Goal: Check status: Check status

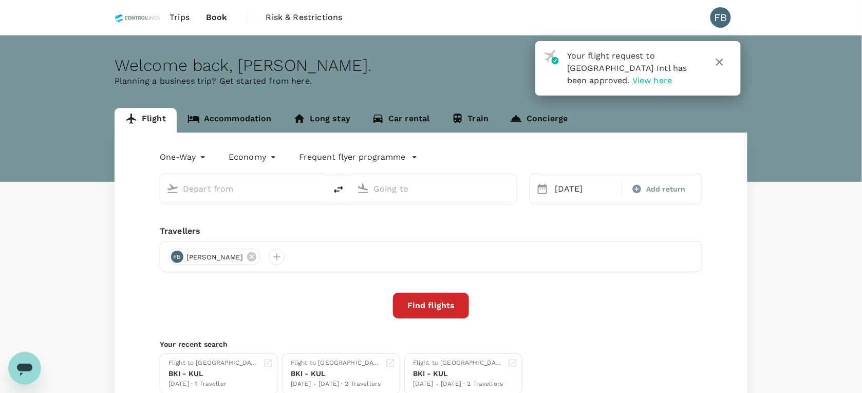
type input "Kota Kinabalu Intl (BKI)"
type input "Kuala Lumpur Intl ([GEOGRAPHIC_DATA])"
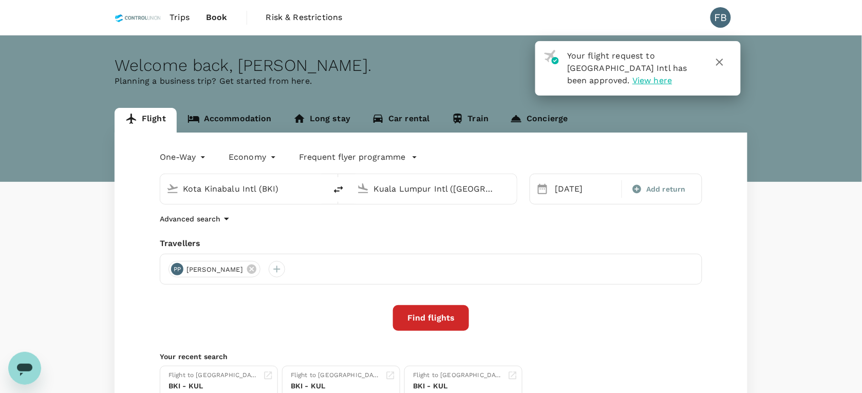
click at [725, 62] on icon "button" at bounding box center [720, 62] width 12 height 12
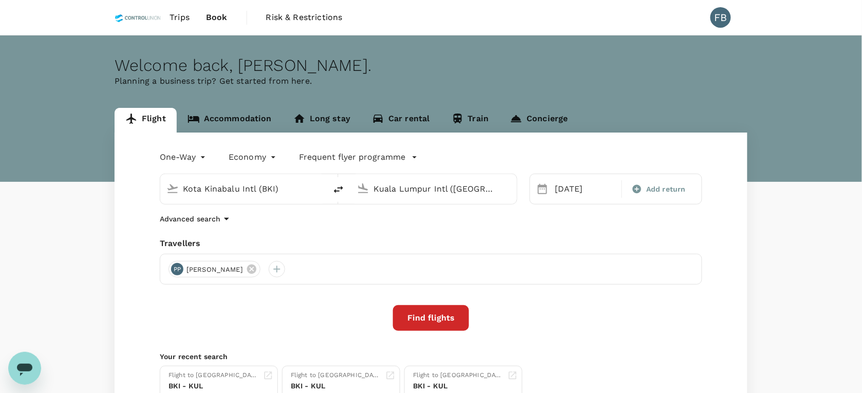
click at [229, 124] on link "Accommodation" at bounding box center [230, 120] width 106 height 25
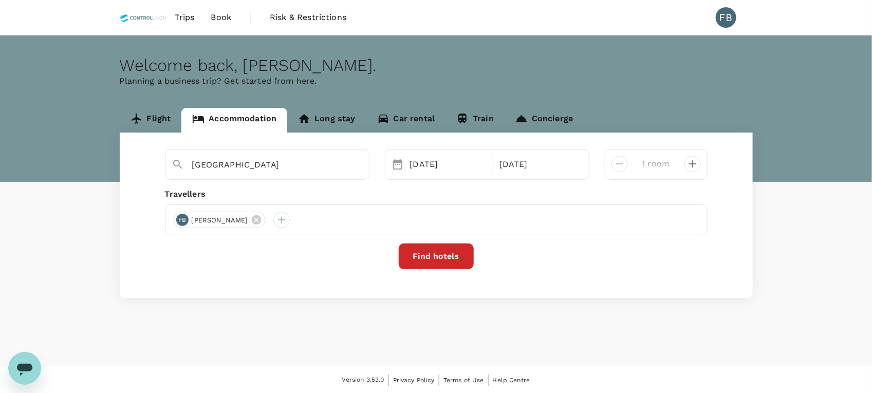
click at [227, 16] on span "Book" at bounding box center [221, 17] width 21 height 12
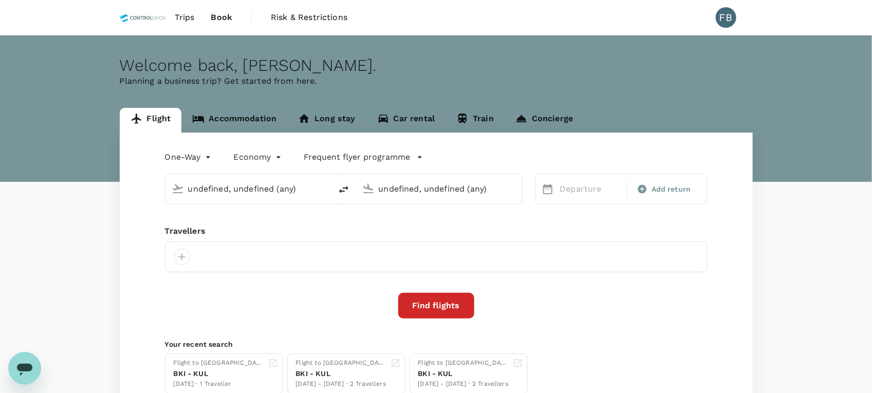
type input "Kota Kinabalu Intl (BKI)"
type input "Kuala Lumpur Intl ([GEOGRAPHIC_DATA])"
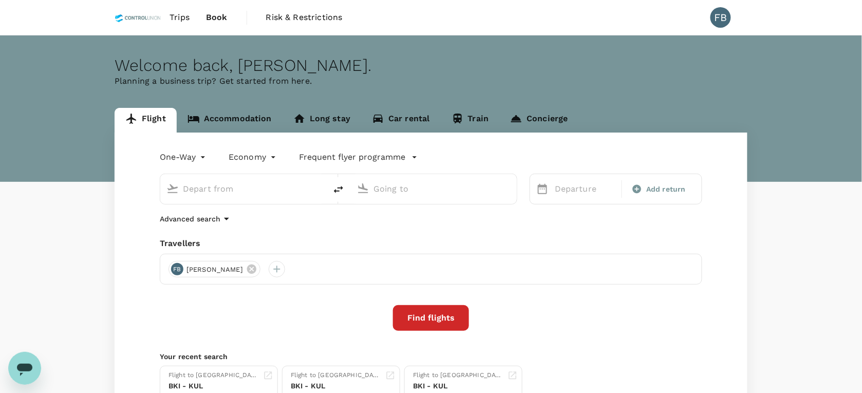
type input "Kota Kinabalu Intl (BKI)"
type input "Kuala Lumpur Intl ([GEOGRAPHIC_DATA])"
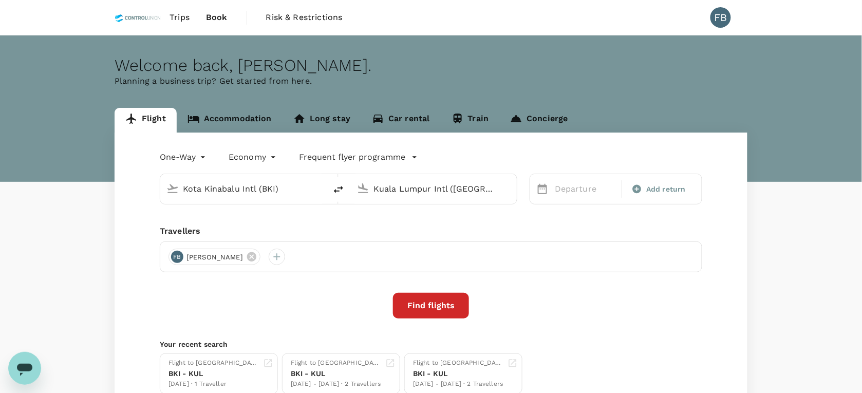
click at [188, 16] on span "Trips" at bounding box center [180, 17] width 20 height 12
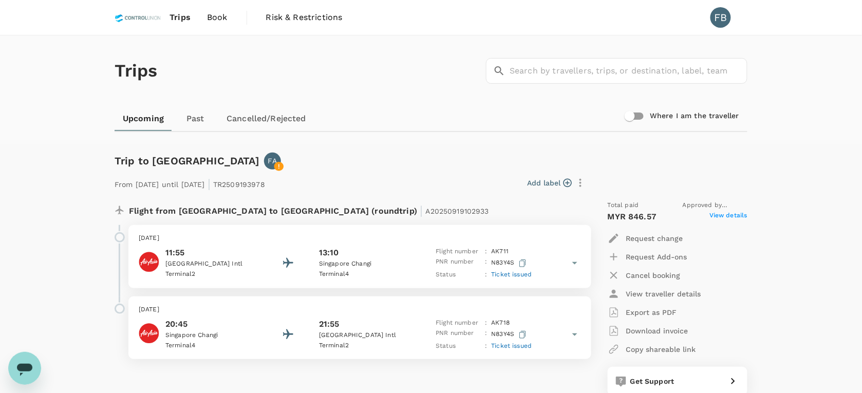
click at [193, 121] on link "Past" at bounding box center [195, 118] width 46 height 25
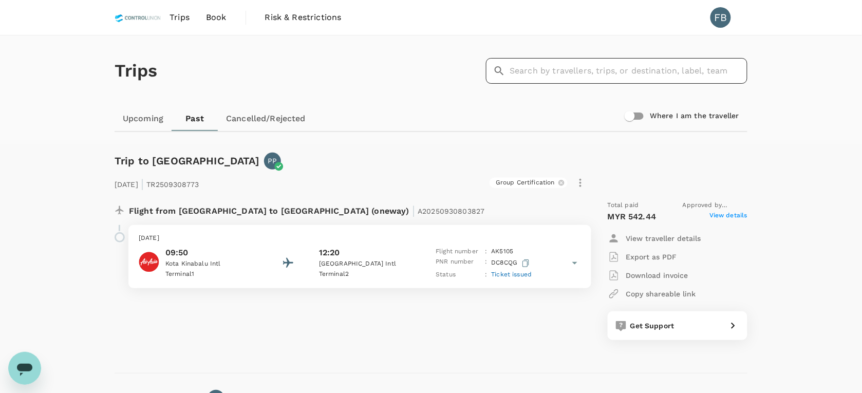
click at [576, 67] on input "text" at bounding box center [629, 71] width 238 height 26
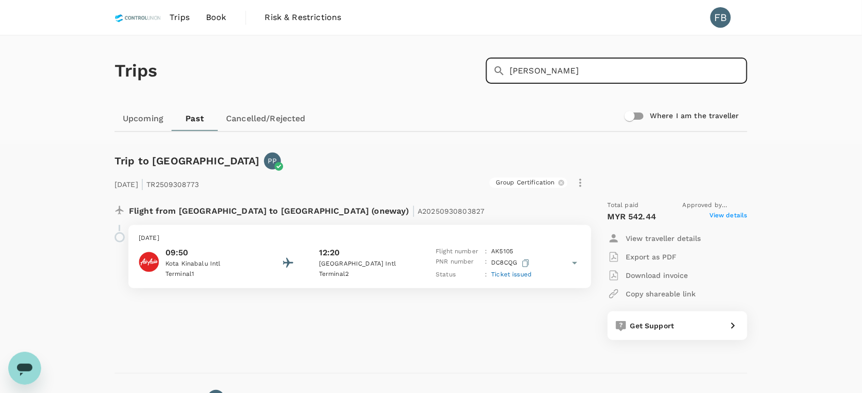
type input "[PERSON_NAME]"
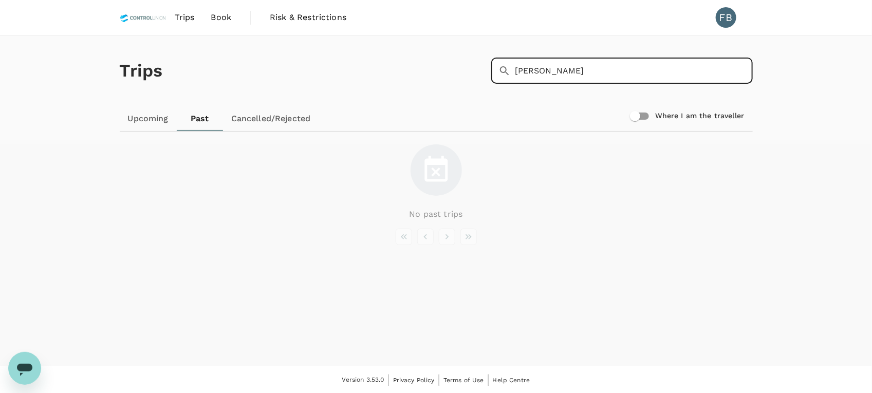
click at [145, 117] on link "Upcoming" at bounding box center [148, 118] width 57 height 25
